Goal: Task Accomplishment & Management: Complete application form

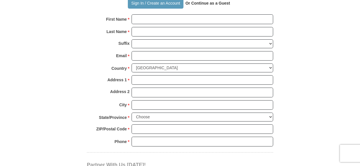
scroll to position [425, 0]
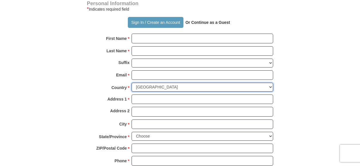
click at [269, 85] on select "[GEOGRAPHIC_DATA] [GEOGRAPHIC_DATA] [GEOGRAPHIC_DATA] [GEOGRAPHIC_DATA] [GEOGRA…" at bounding box center [203, 87] width 142 height 9
select select "QA"
click at [132, 83] on select "[GEOGRAPHIC_DATA] [GEOGRAPHIC_DATA] [GEOGRAPHIC_DATA] [GEOGRAPHIC_DATA] [GEOGRA…" at bounding box center [203, 87] width 142 height 9
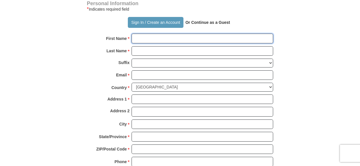
click at [176, 37] on input "First Name *" at bounding box center [203, 39] width 142 height 10
type input "[PERSON_NAME]"
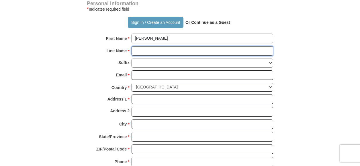
click at [167, 48] on input "Last Name *" at bounding box center [203, 51] width 142 height 10
type input "[PERSON_NAME]"
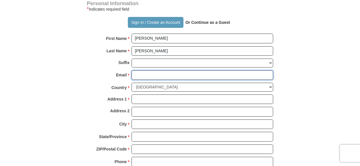
click at [160, 77] on input "Email *" at bounding box center [203, 75] width 142 height 10
type input "[EMAIL_ADDRESS][DOMAIN_NAME]"
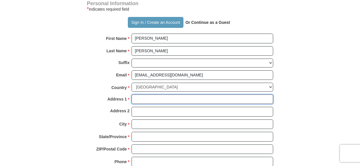
click at [157, 98] on input "Address 1 *" at bounding box center [203, 99] width 142 height 10
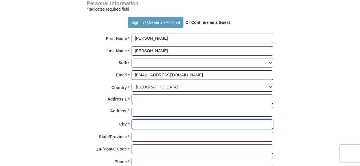
click at [139, 123] on input "City *" at bounding box center [203, 124] width 142 height 10
type input "[GEOGRAPHIC_DATA]"
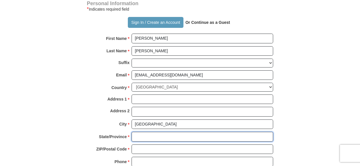
click at [147, 134] on input "State/Province *" at bounding box center [203, 137] width 142 height 10
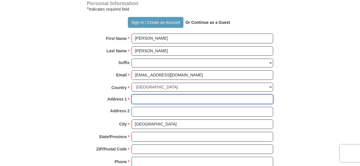
click at [142, 97] on input "Address 1 *" at bounding box center [203, 99] width 142 height 10
type input "Al-[STREET_ADDRESS]"
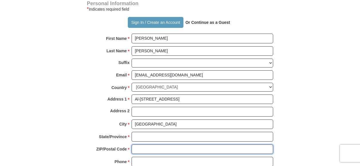
click at [148, 147] on input "ZIP/Postal Code *" at bounding box center [203, 149] width 142 height 10
click at [139, 145] on input "ZIP/Postal Code *" at bounding box center [203, 149] width 142 height 10
type input "32584"
click at [252, 158] on input "Phone * *" at bounding box center [203, 162] width 142 height 10
type input "97450210214"
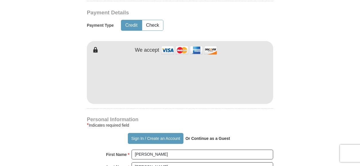
scroll to position [289, 0]
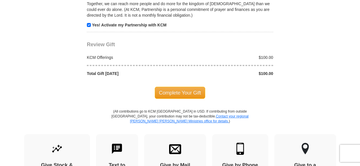
scroll to position [639, 0]
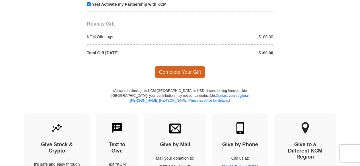
click at [180, 69] on span "Complete Your Gift" at bounding box center [180, 72] width 51 height 12
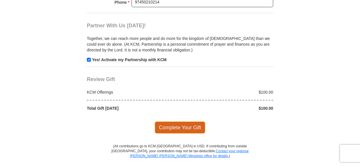
scroll to position [549, 0]
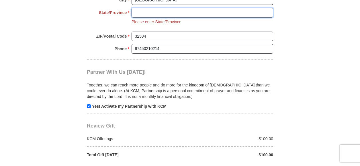
click at [158, 11] on input "State/Province *" at bounding box center [203, 13] width 142 height 10
type input "[GEOGRAPHIC_DATA]"
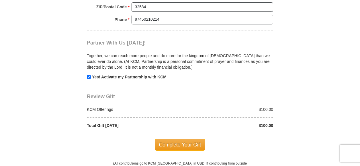
scroll to position [575, 0]
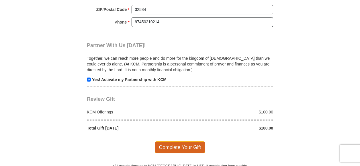
click at [174, 143] on span "Complete Your Gift" at bounding box center [180, 147] width 51 height 12
